Goal: Task Accomplishment & Management: Manage account settings

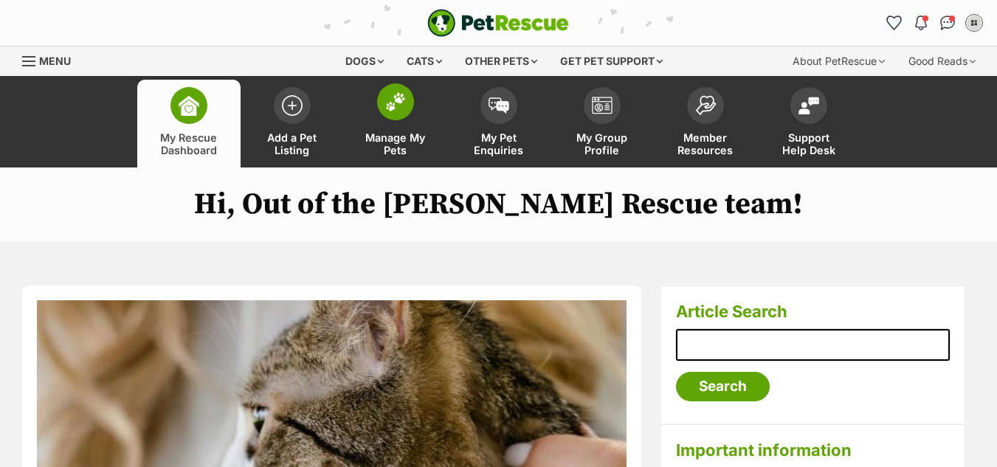
click at [378, 96] on span at bounding box center [395, 101] width 37 height 37
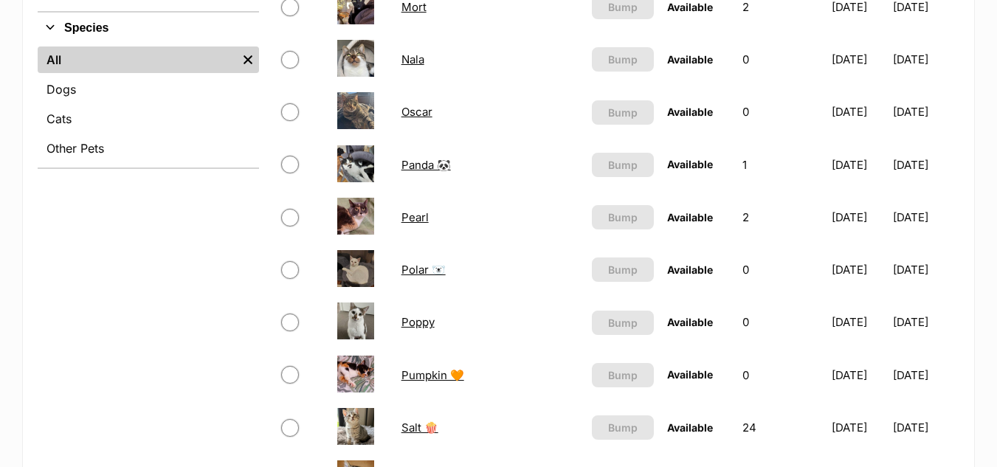
scroll to position [618, 0]
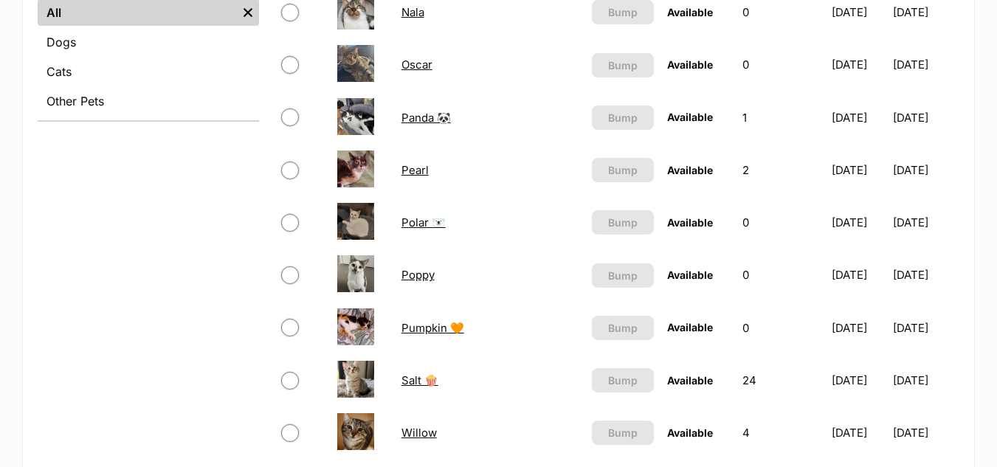
click at [421, 379] on link "Salt 🍿" at bounding box center [420, 381] width 37 height 14
